Goal: Transaction & Acquisition: Purchase product/service

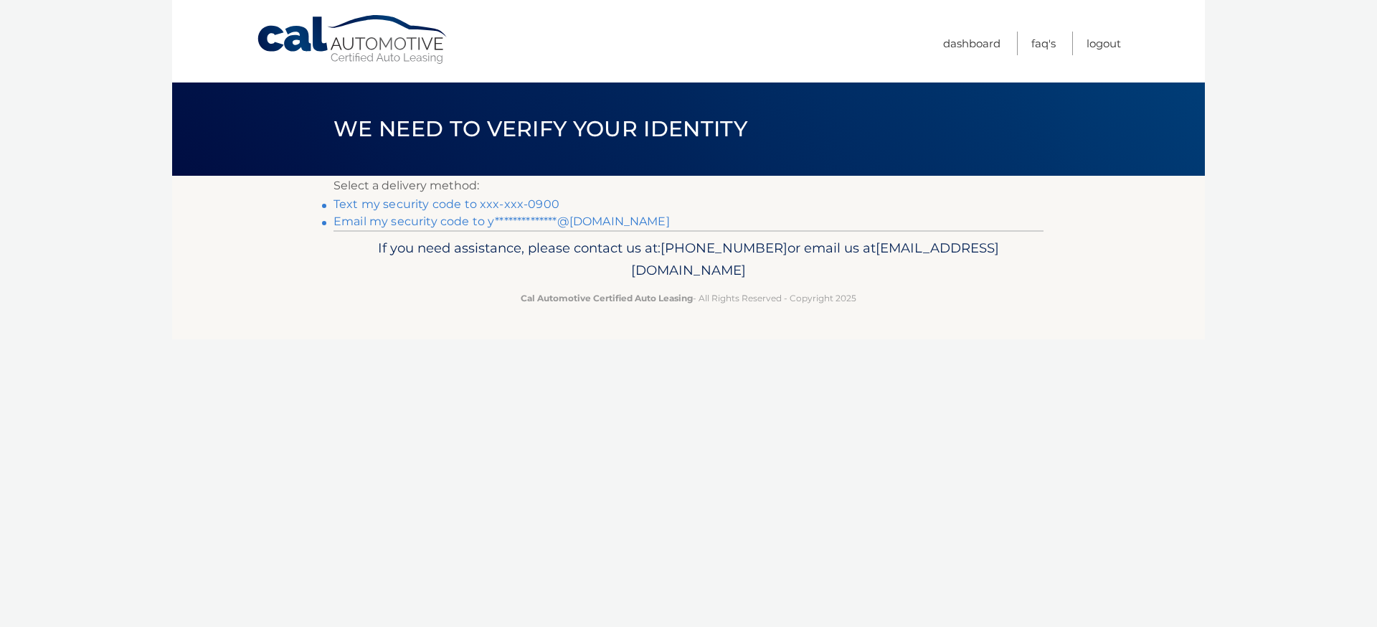
click at [490, 205] on link "Text my security code to xxx-xxx-0900" at bounding box center [447, 204] width 226 height 14
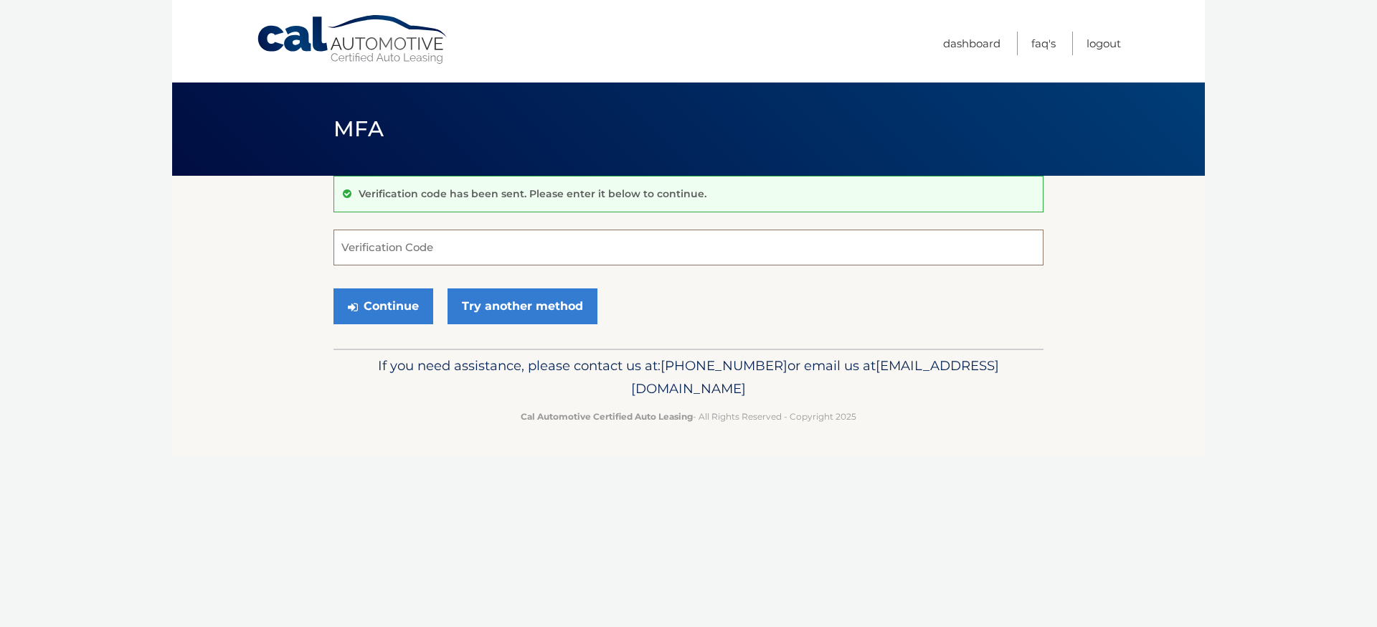
click at [481, 239] on input "Verification Code" at bounding box center [689, 248] width 710 height 36
click at [539, 247] on input "Verification Code" at bounding box center [689, 248] width 710 height 36
type input "311474"
click at [397, 306] on button "Continue" at bounding box center [384, 306] width 100 height 36
click at [391, 306] on button "Continue" at bounding box center [384, 306] width 100 height 36
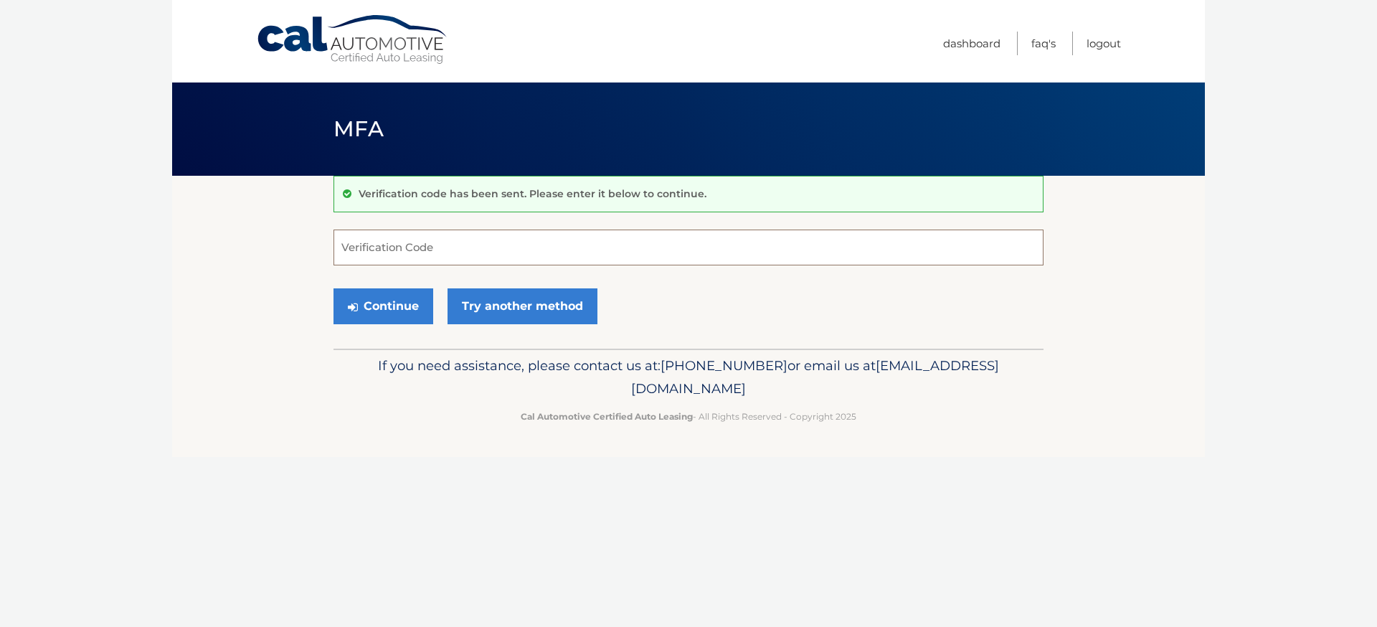
click at [387, 254] on input "Verification Code" at bounding box center [689, 248] width 710 height 36
type input "311474"
click at [378, 315] on button "Continue" at bounding box center [384, 306] width 100 height 36
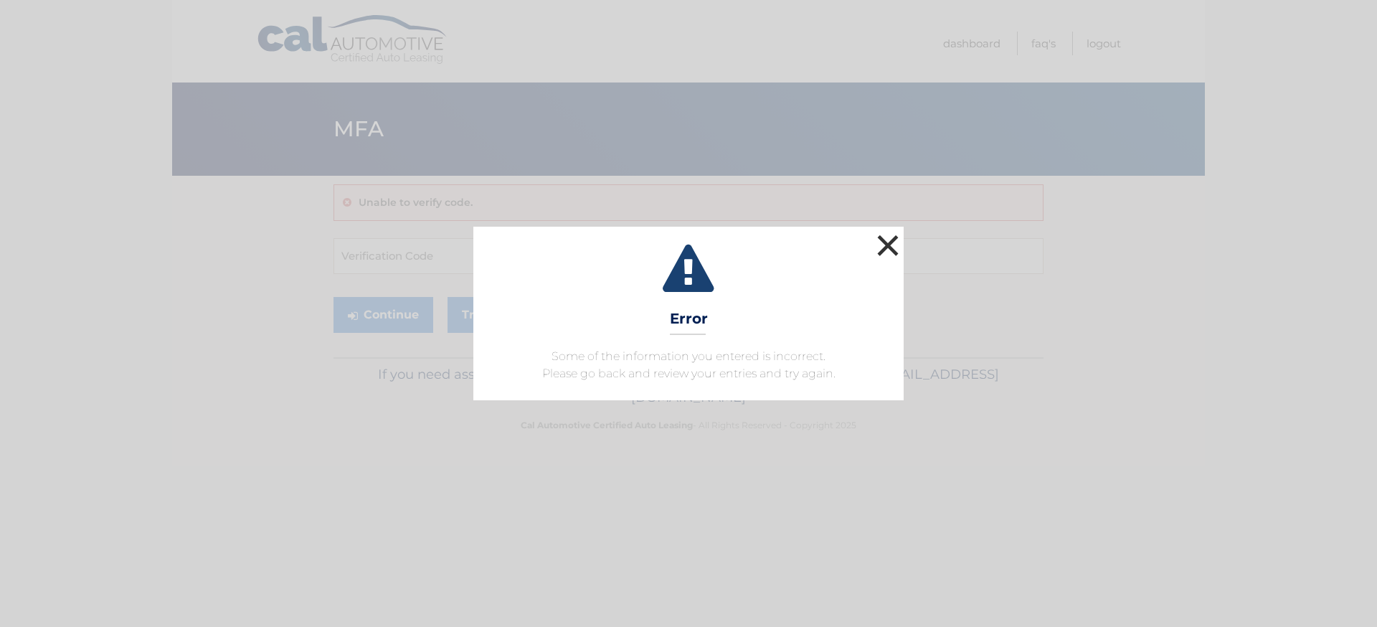
click at [888, 242] on button "×" at bounding box center [888, 245] width 29 height 29
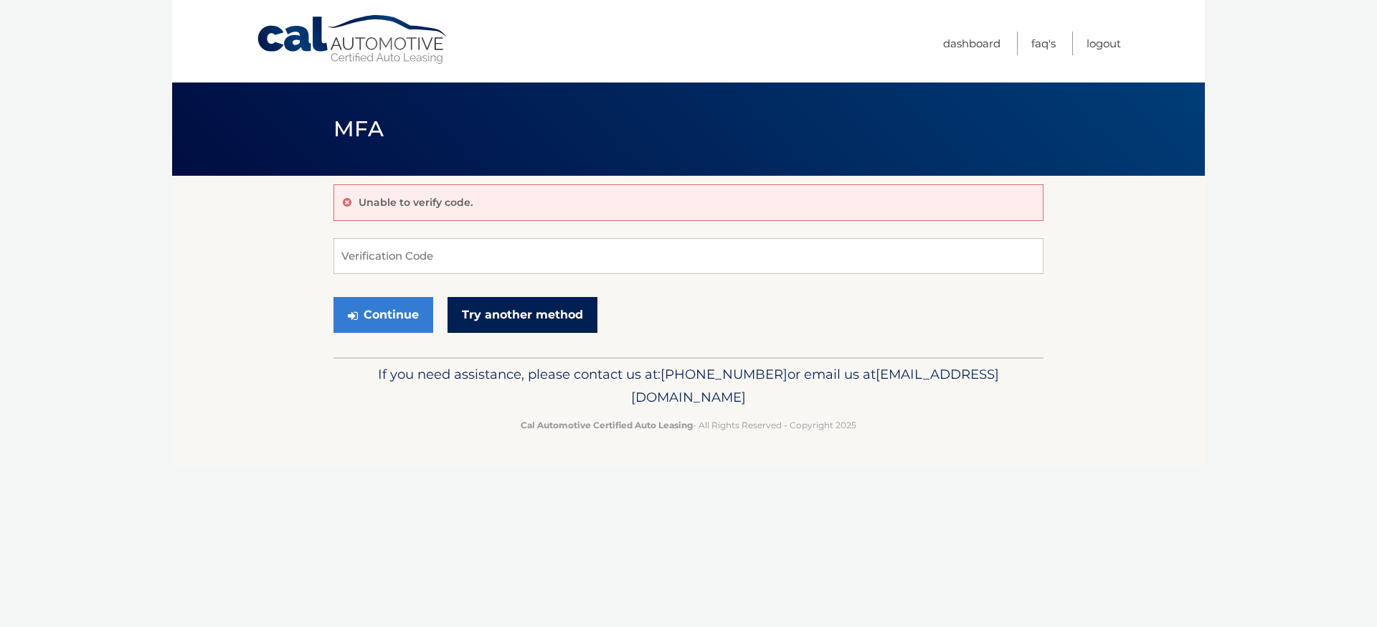
click at [504, 306] on link "Try another method" at bounding box center [523, 315] width 150 height 36
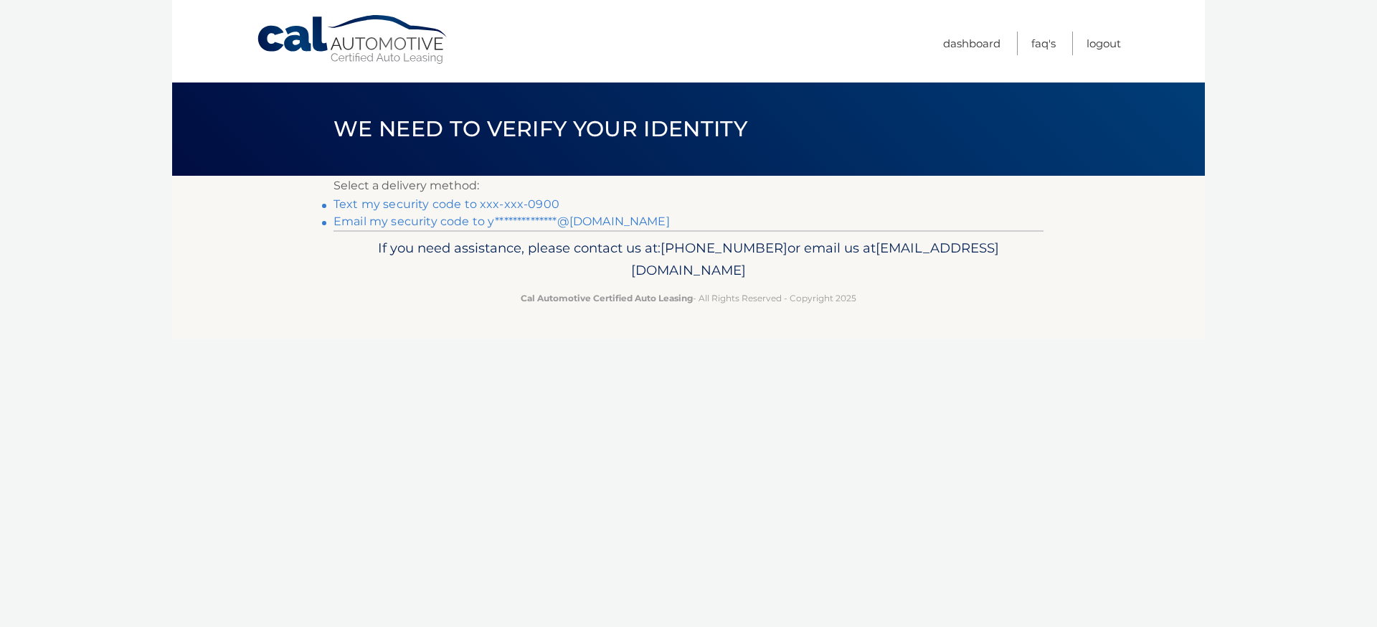
click at [504, 204] on link "Text my security code to xxx-xxx-0900" at bounding box center [447, 204] width 226 height 14
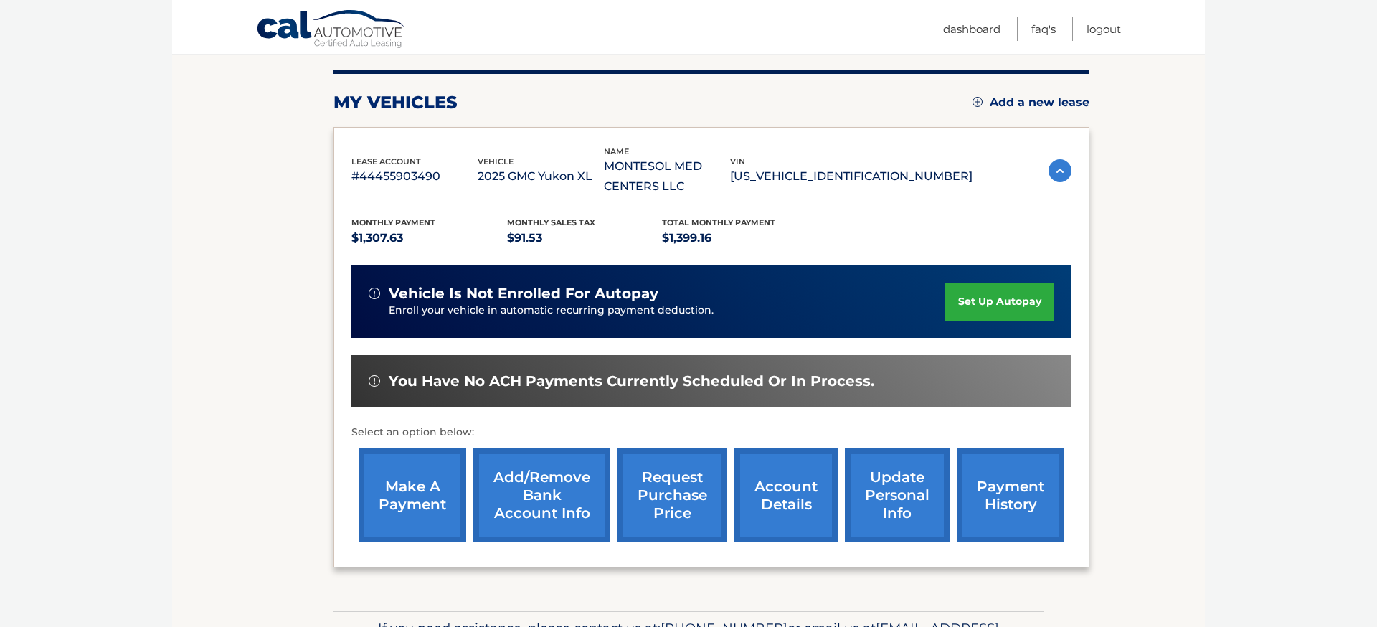
scroll to position [180, 0]
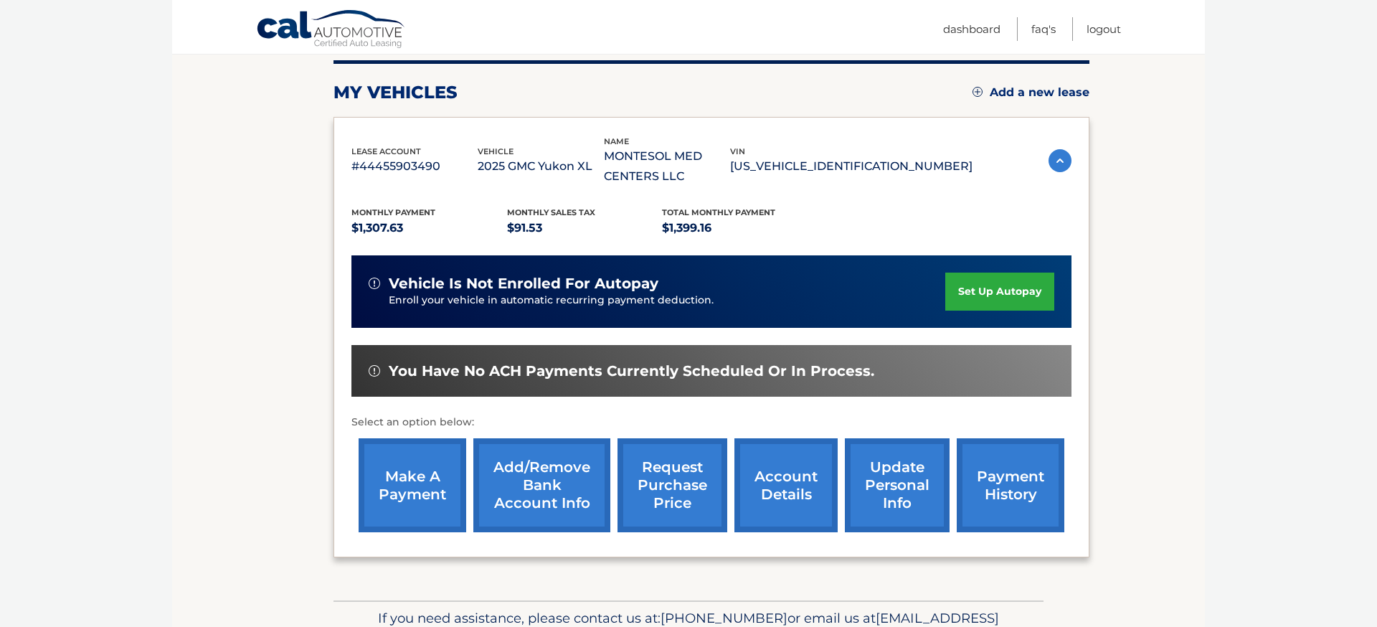
click at [407, 490] on link "make a payment" at bounding box center [413, 485] width 108 height 94
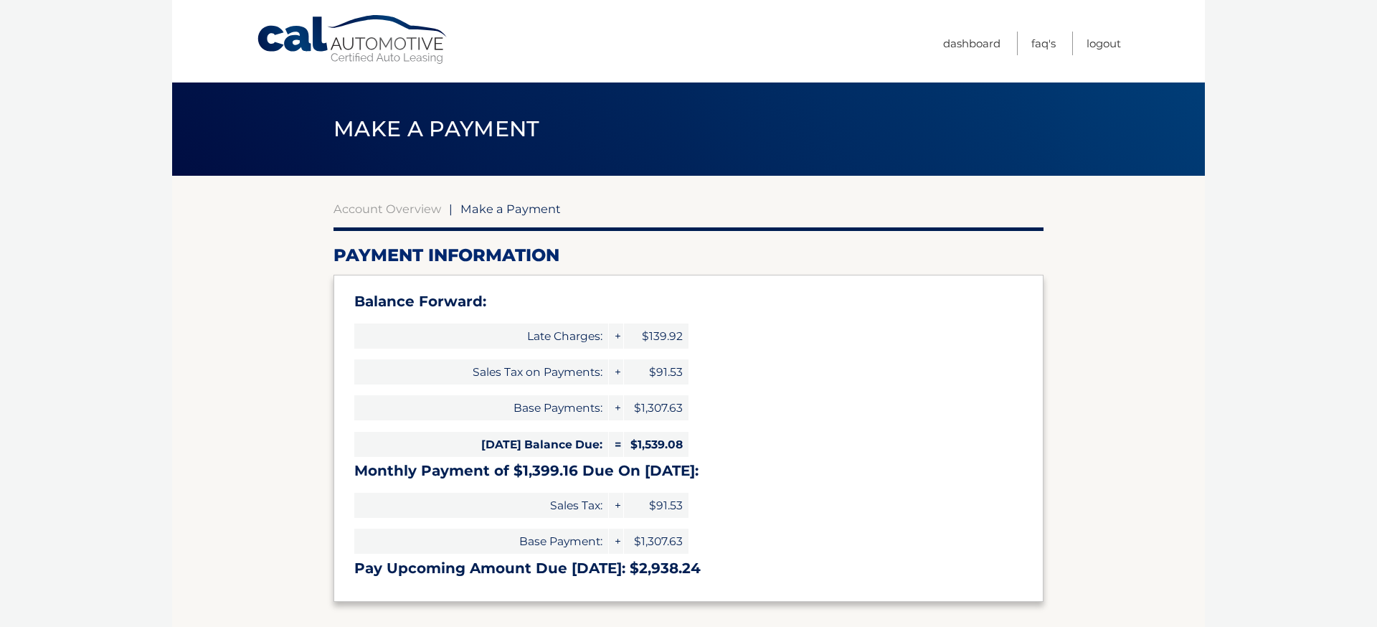
type input "2938.24"
select select "ZDNjZjc0MjgtOWUzZS00OWY3LWFjMTYtZTI3MjI2MGVkY2Y5"
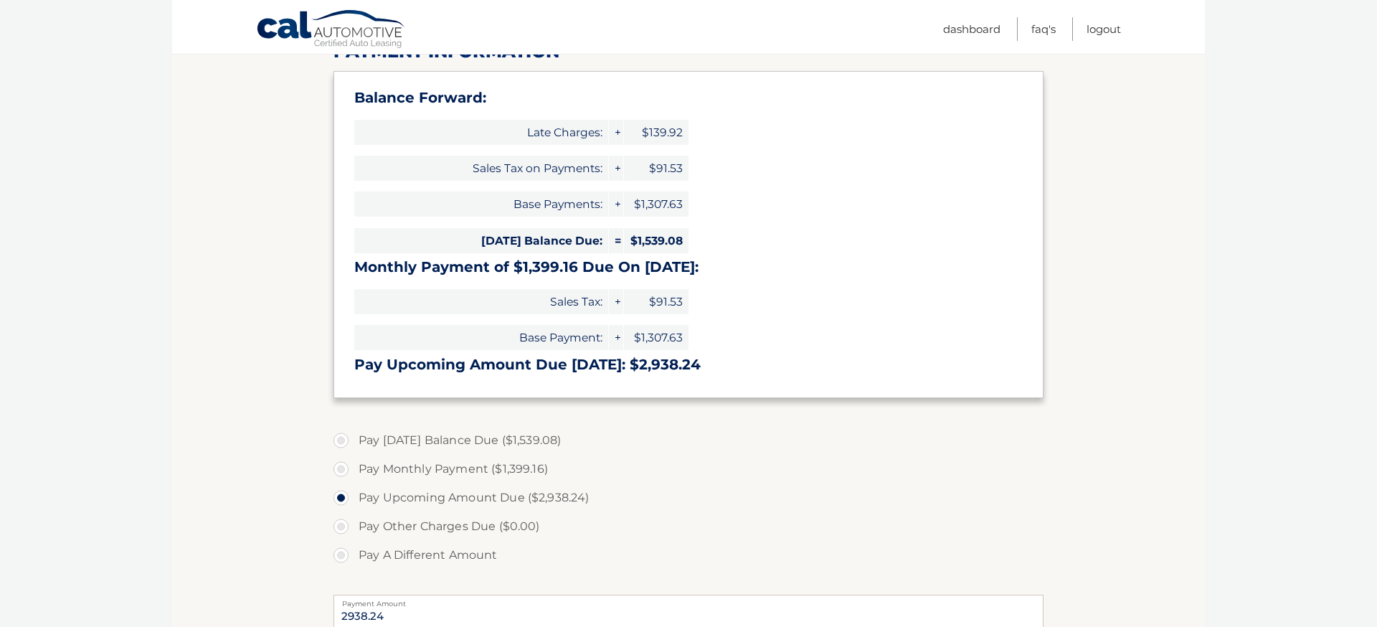
scroll to position [228, 0]
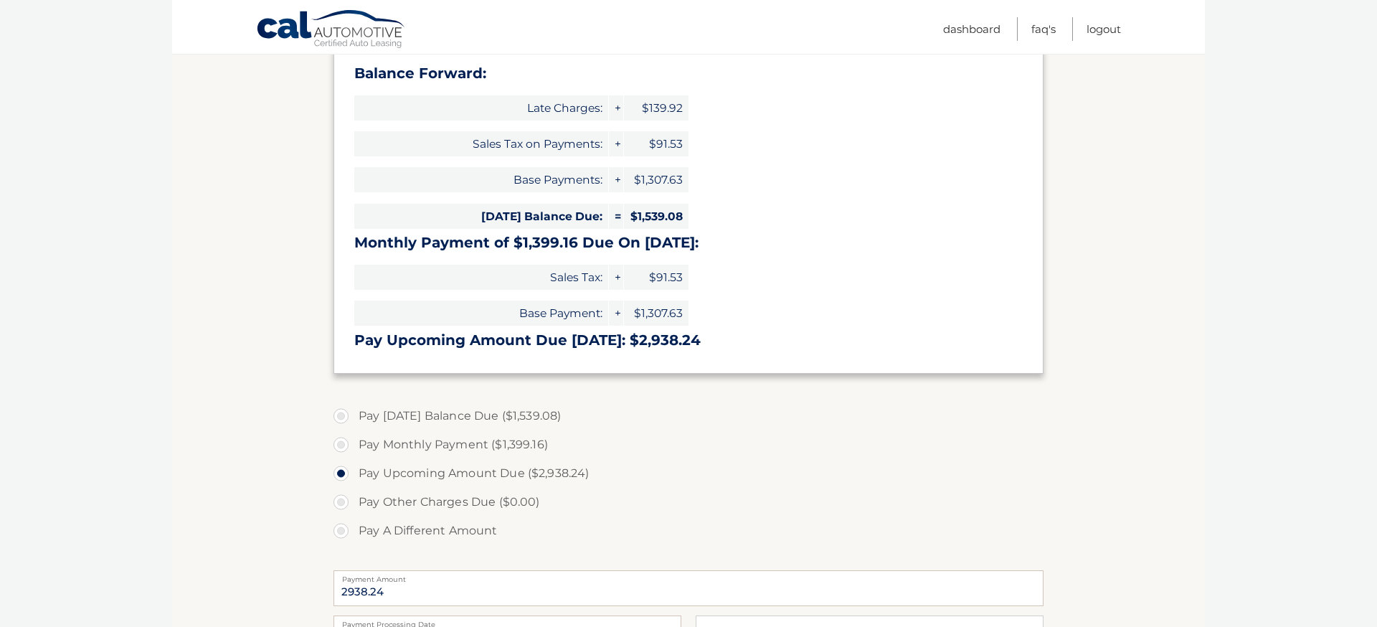
click at [344, 445] on label "Pay Monthly Payment ($1,399.16)" at bounding box center [689, 444] width 710 height 29
click at [670, 459] on label "Pay Upcoming Amount Due ($2,938.24)" at bounding box center [689, 473] width 710 height 29
click at [354, 459] on input "Pay Upcoming Amount Due ($2,938.24)" at bounding box center [346, 470] width 14 height 23
click at [339, 447] on label "Pay Monthly Payment ($1,399.16)" at bounding box center [689, 444] width 710 height 29
click at [339, 447] on input "Pay Monthly Payment ($1,399.16)" at bounding box center [346, 441] width 14 height 23
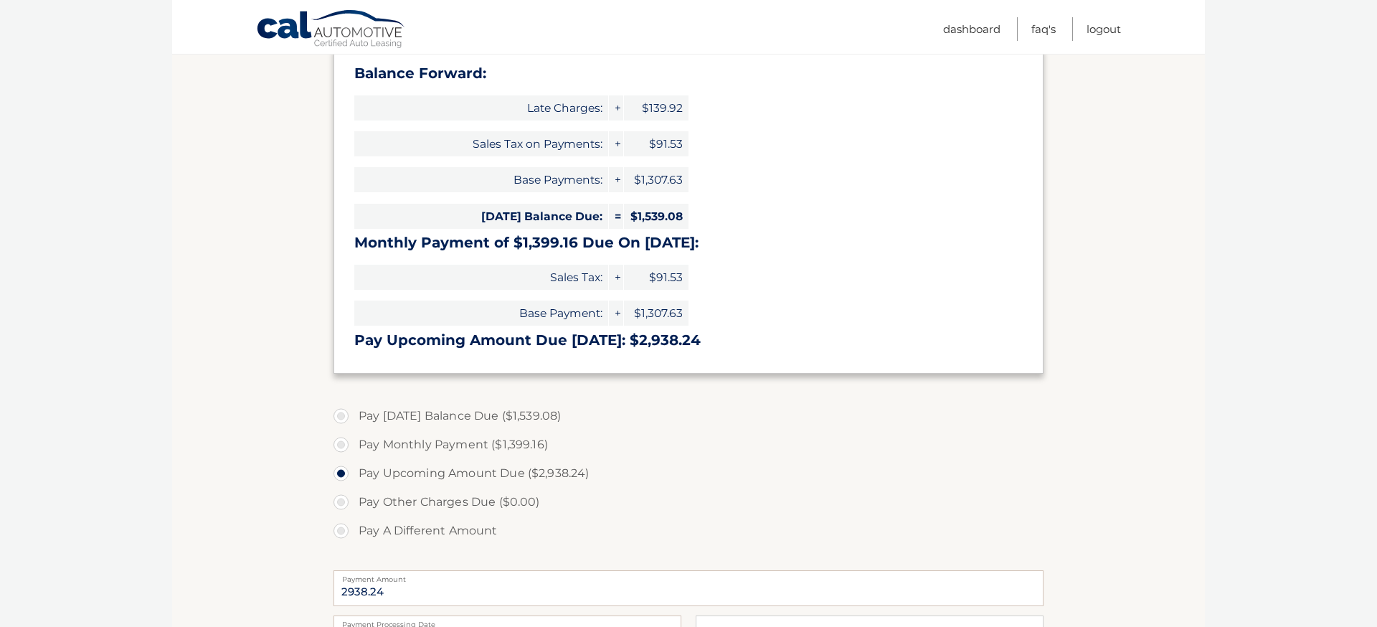
radio input "true"
type input "1399.16"
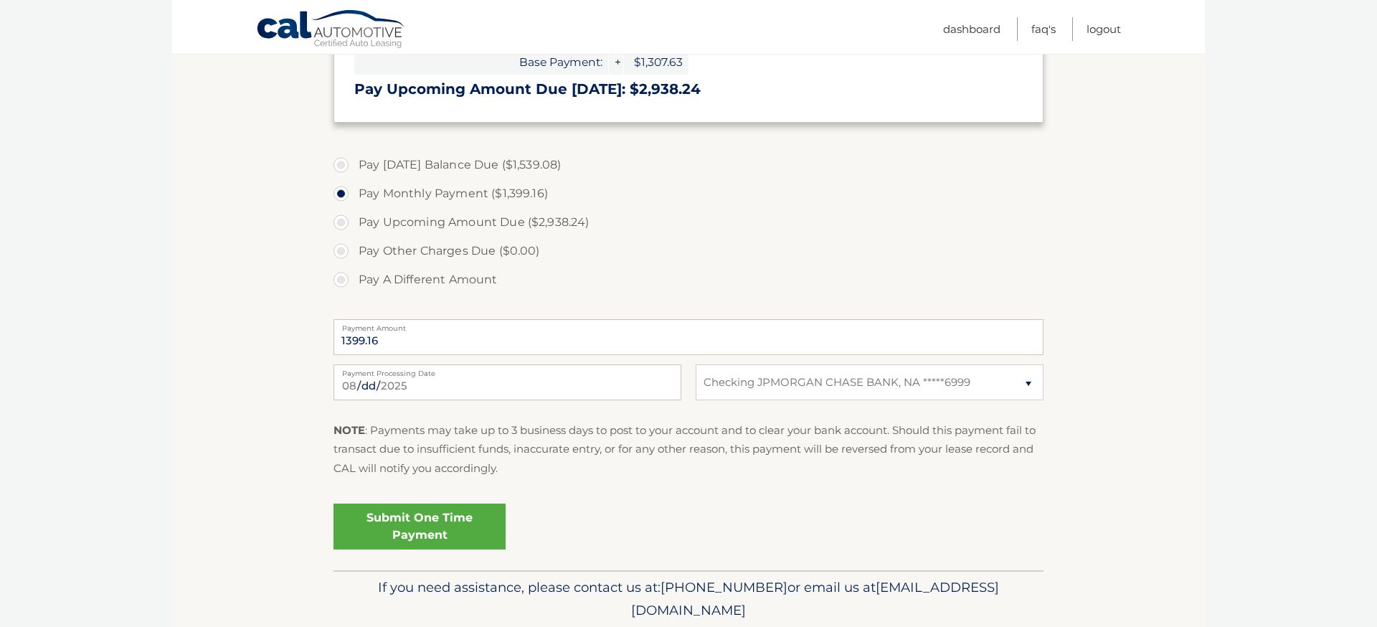
scroll to position [489, 0]
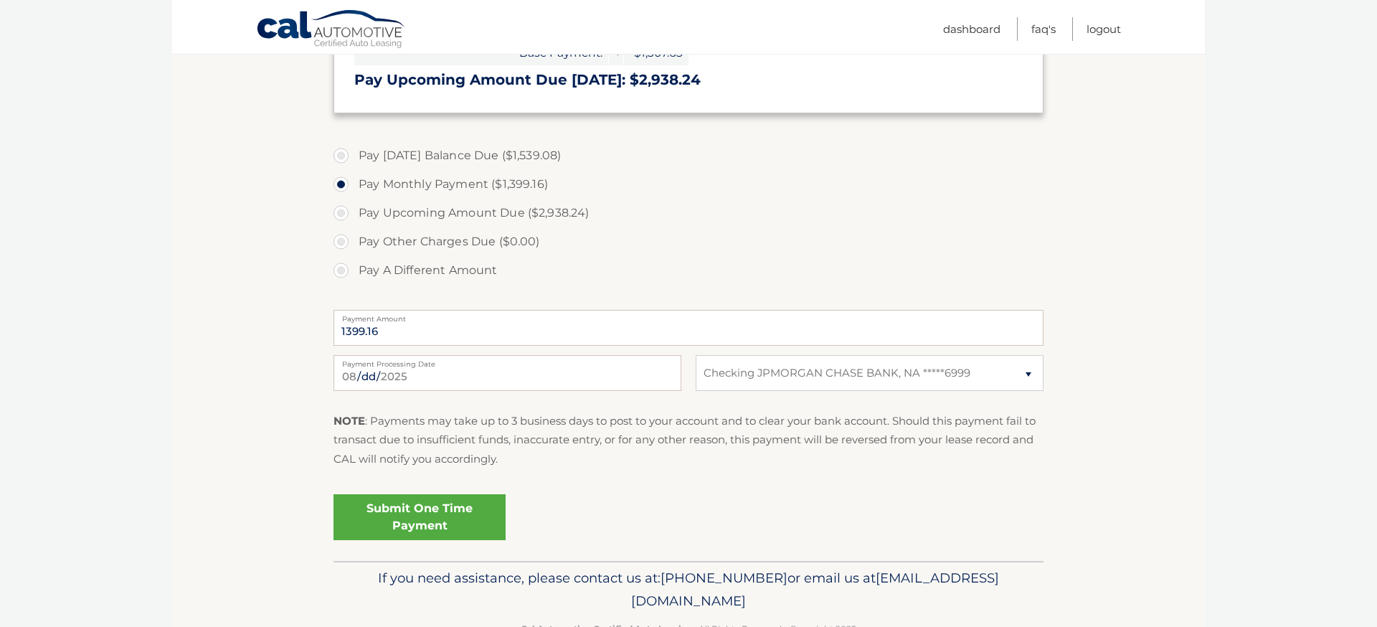
click at [431, 524] on link "Submit One Time Payment" at bounding box center [420, 517] width 172 height 46
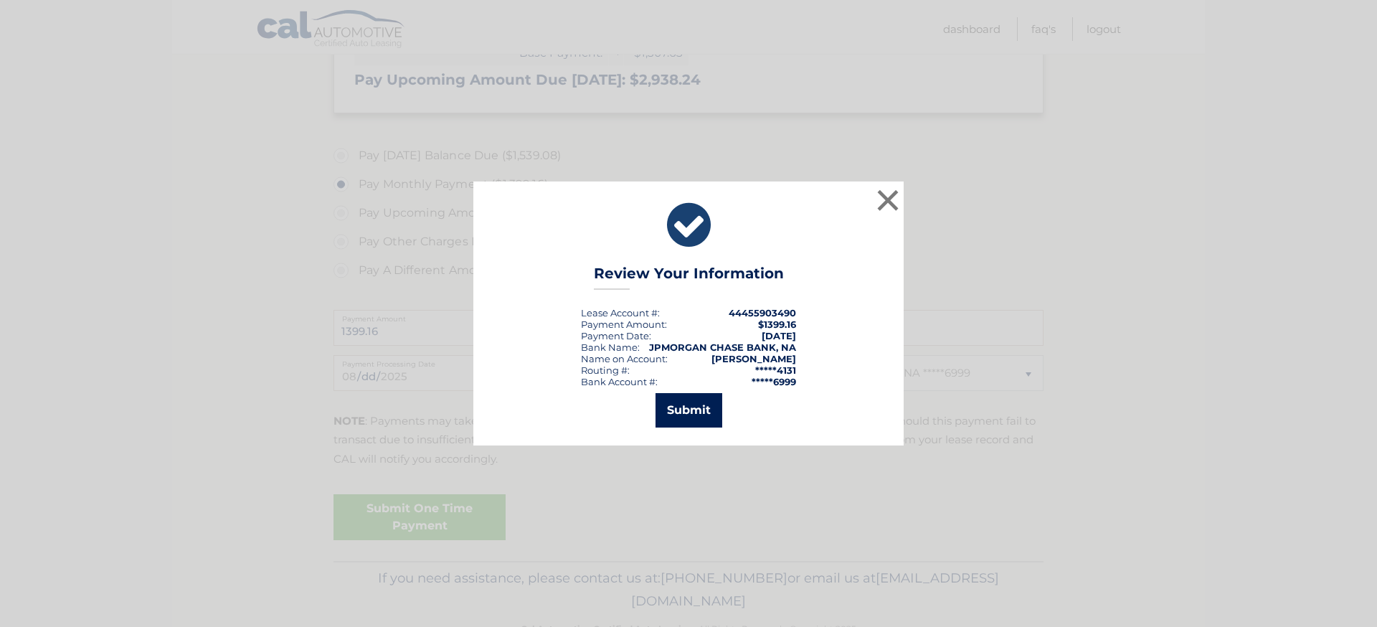
click at [680, 417] on button "Submit" at bounding box center [689, 410] width 67 height 34
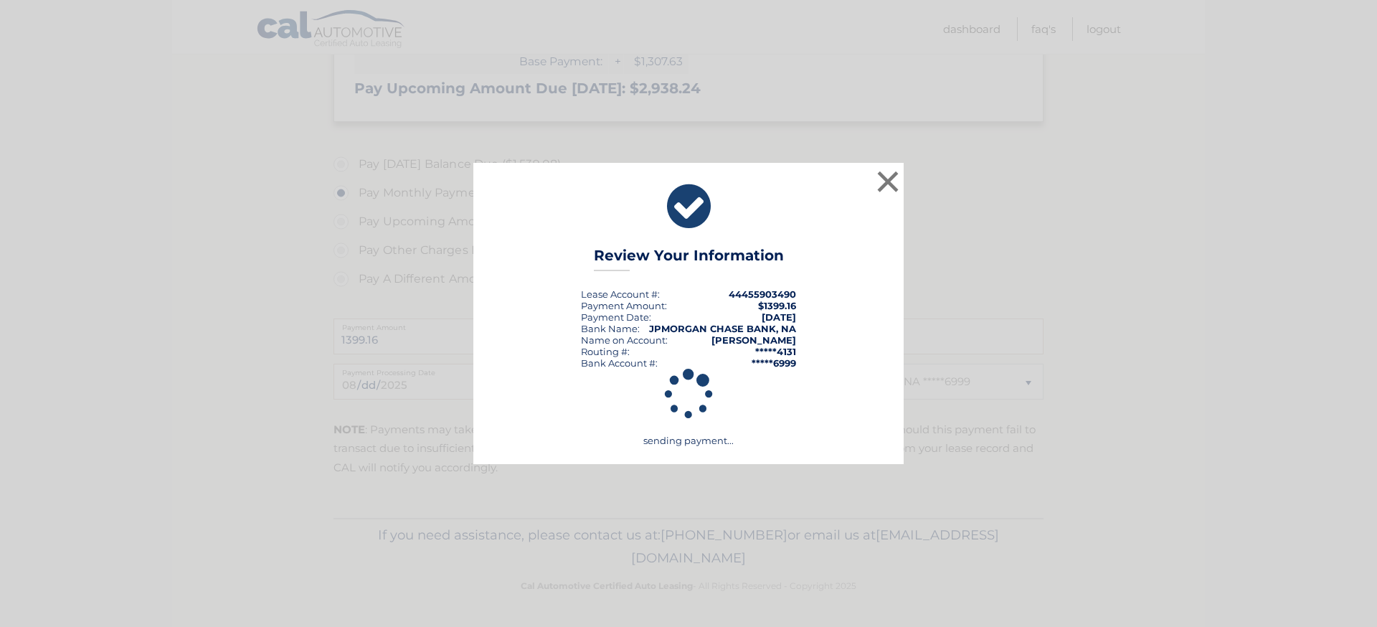
scroll to position [480, 0]
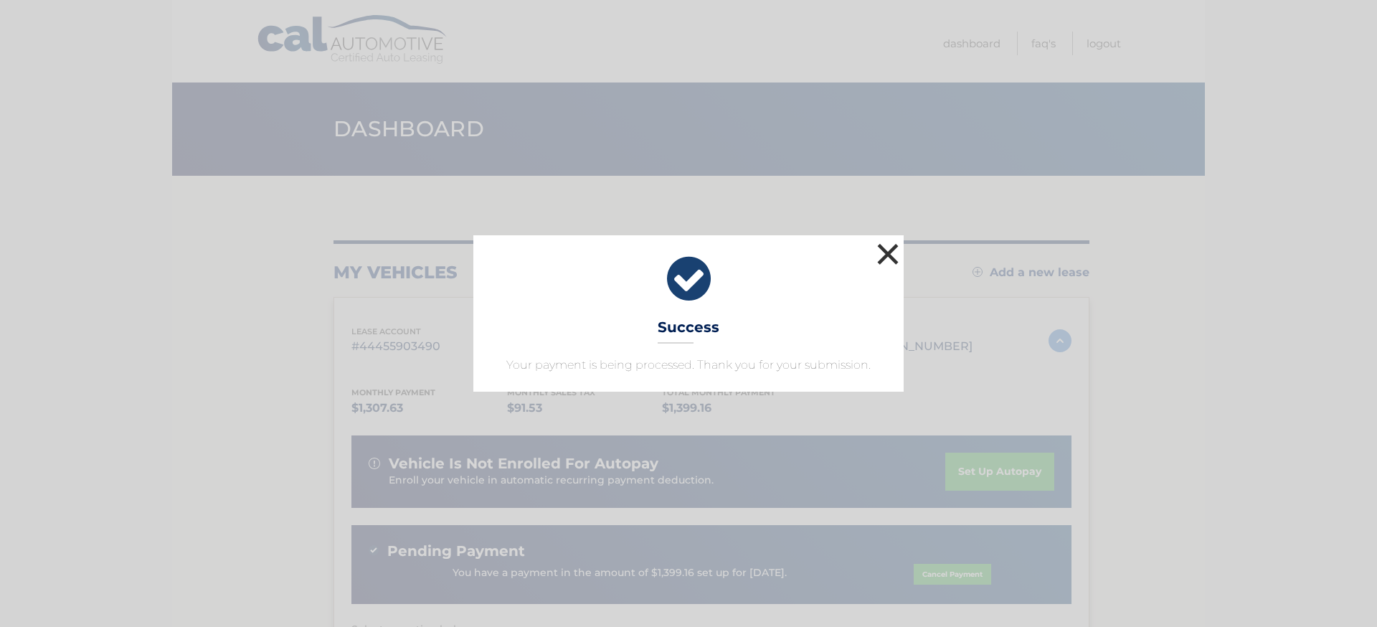
click at [887, 251] on button "×" at bounding box center [888, 254] width 29 height 29
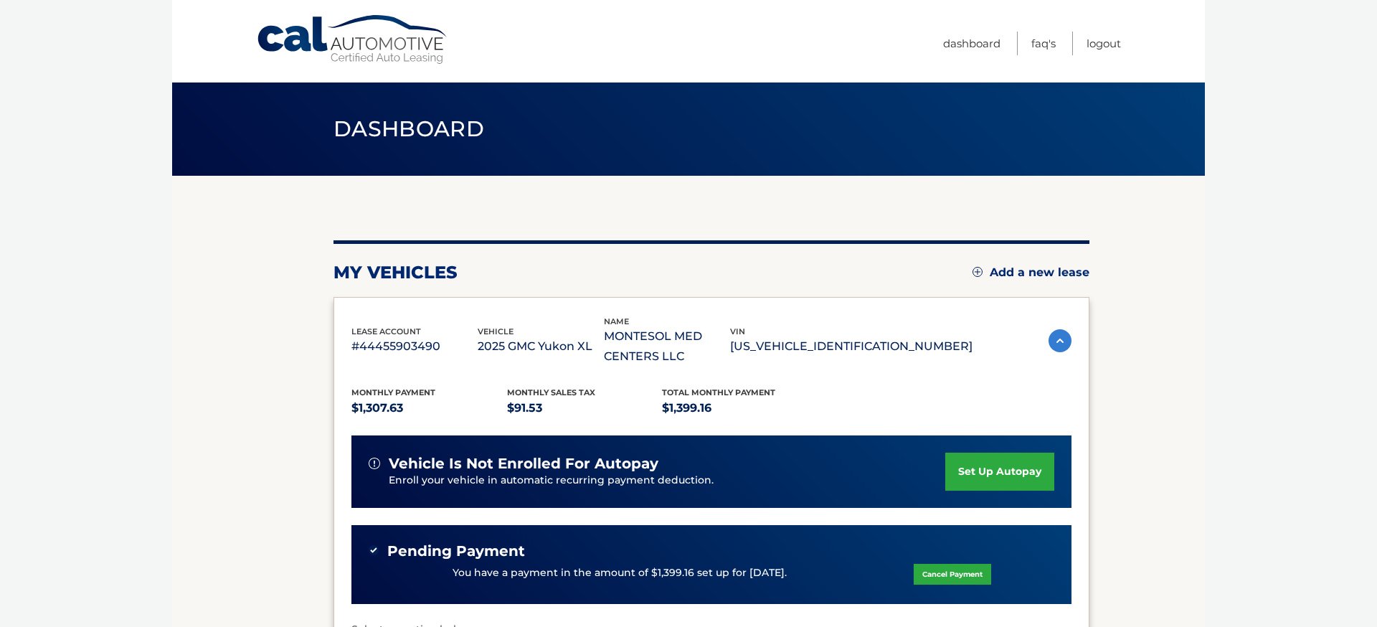
click at [1015, 478] on link "set up autopay" at bounding box center [999, 472] width 109 height 38
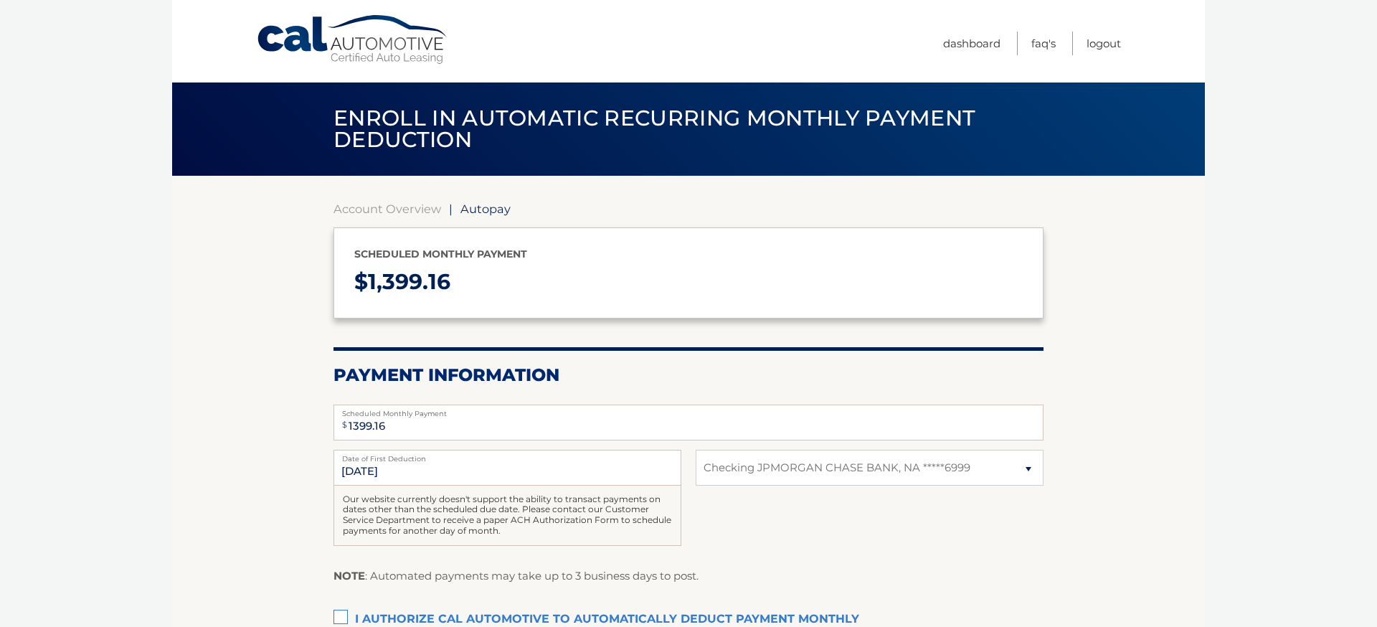
select select "ZDNjZjc0MjgtOWUzZS00OWY3LWFjMTYtZTI3MjI2MGVkY2Y5"
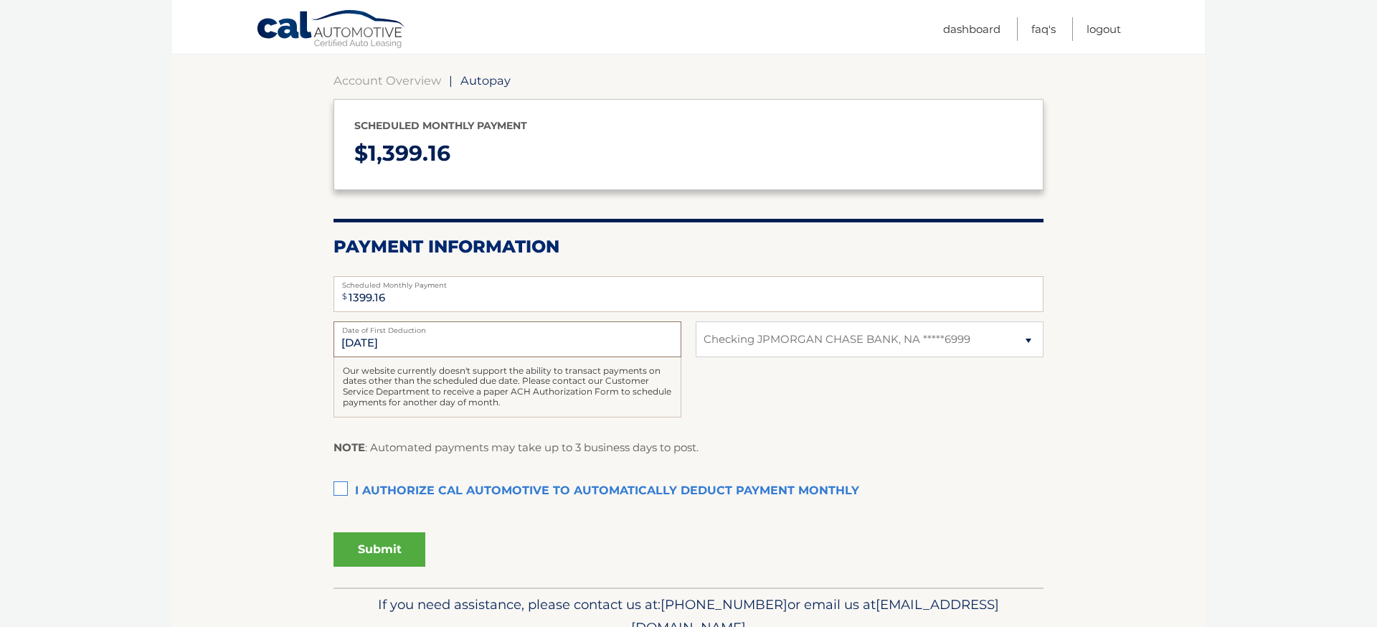
click at [382, 337] on input "[DATE]" at bounding box center [508, 339] width 348 height 36
click at [361, 343] on input "[DATE]" at bounding box center [508, 339] width 348 height 36
click at [341, 488] on label "I authorize cal automotive to automatically deduct payment monthly This checkbo…" at bounding box center [689, 491] width 710 height 29
click at [0, 0] on input "I authorize cal automotive to automatically deduct payment monthly This checkbo…" at bounding box center [0, 0] width 0 height 0
click at [400, 546] on button "Submit" at bounding box center [380, 549] width 92 height 34
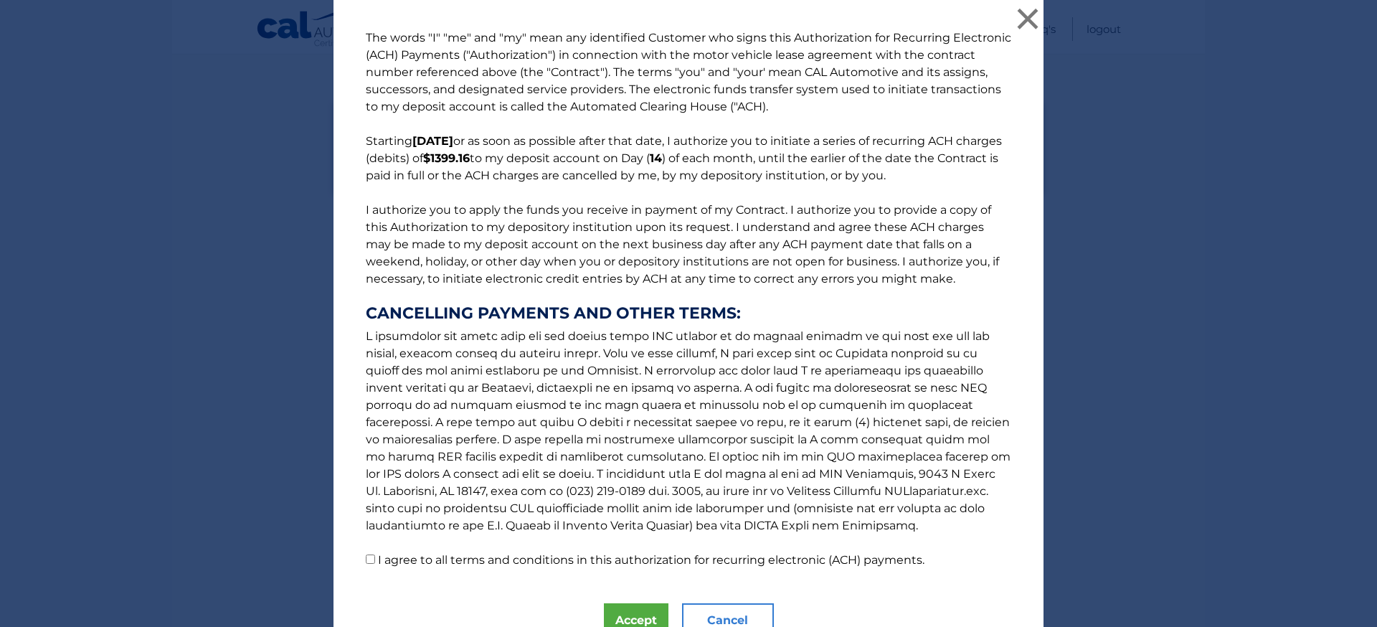
scroll to position [68, 0]
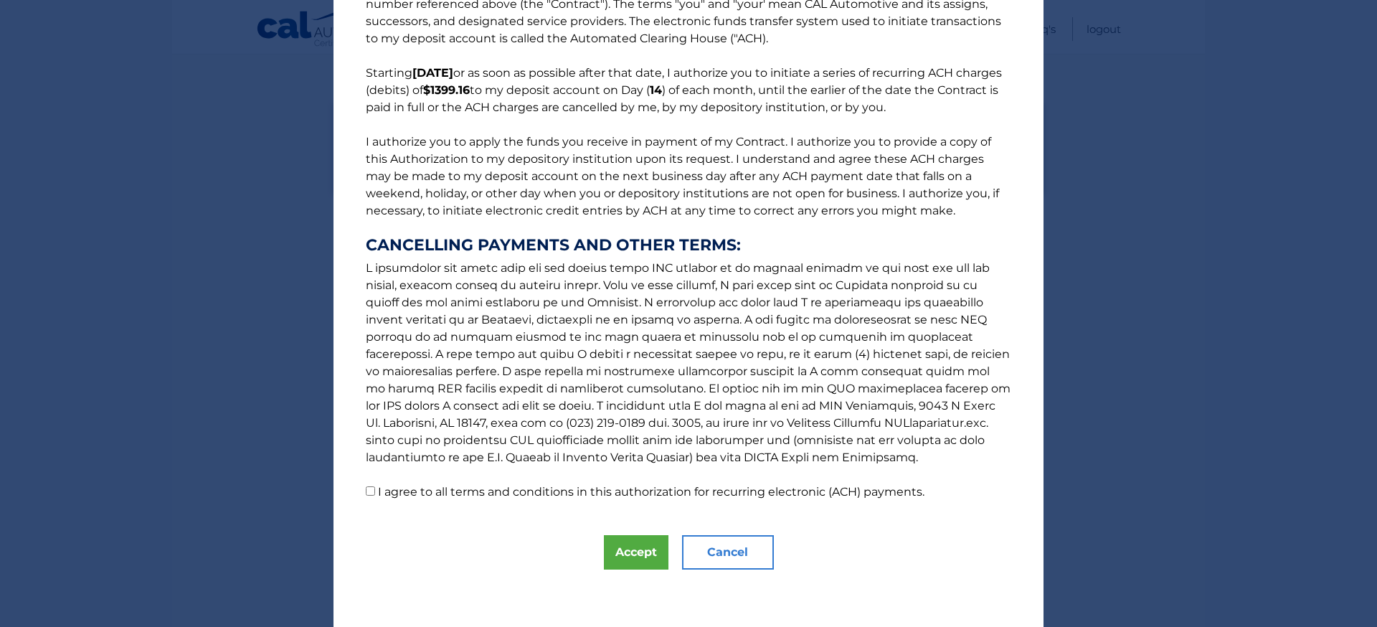
click at [366, 491] on input "I agree to all terms and conditions in this authorization for recurring electro…" at bounding box center [370, 490] width 9 height 9
checkbox input "true"
click at [639, 556] on button "Accept" at bounding box center [636, 552] width 65 height 34
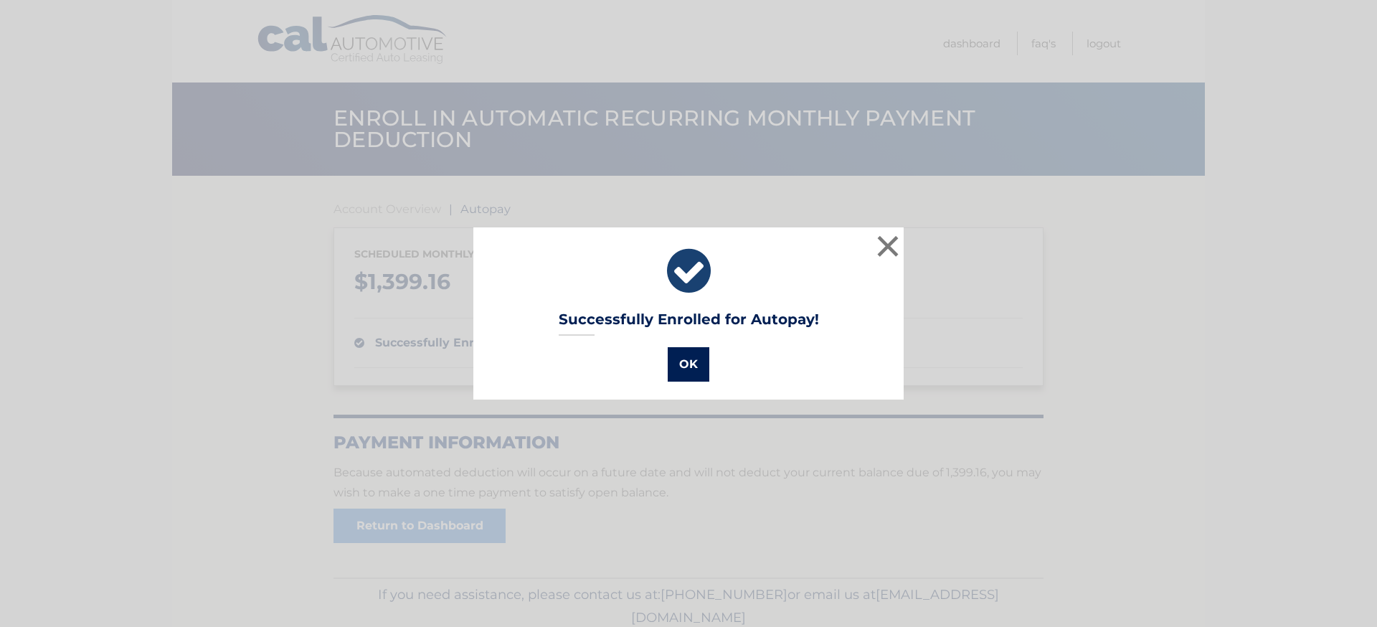
click at [692, 355] on button "OK" at bounding box center [689, 364] width 42 height 34
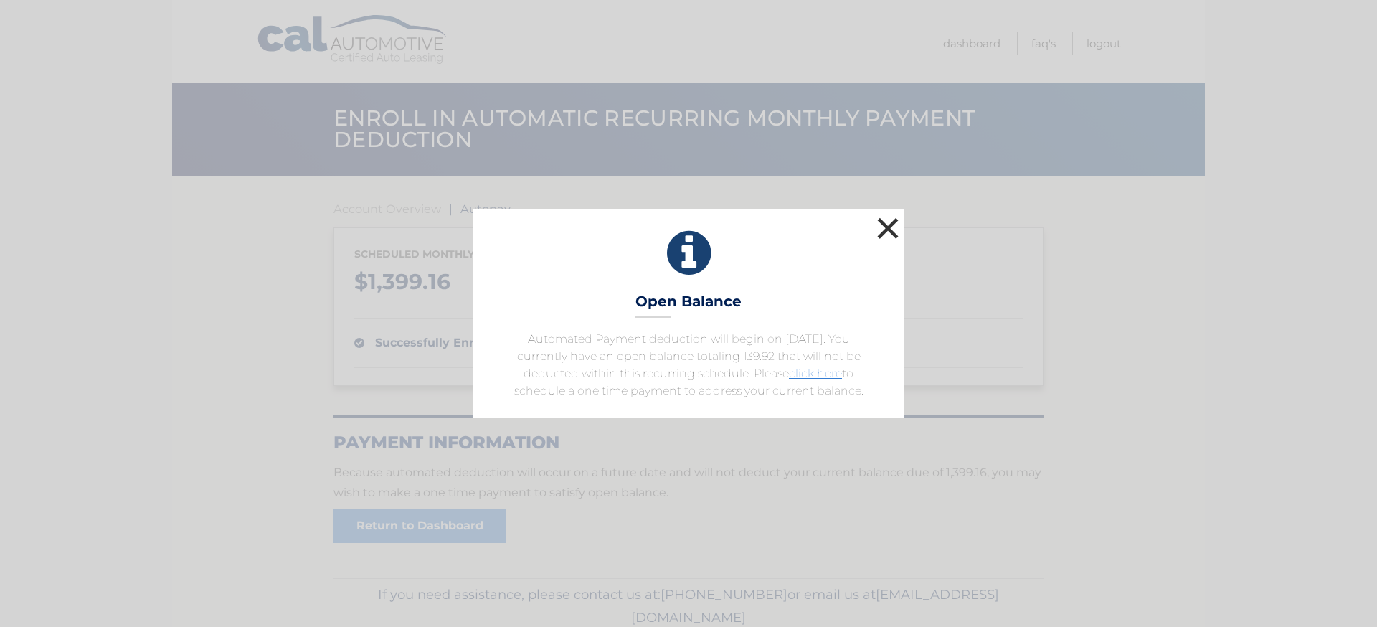
click at [893, 227] on button "×" at bounding box center [888, 228] width 29 height 29
